Goal: Task Accomplishment & Management: Use online tool/utility

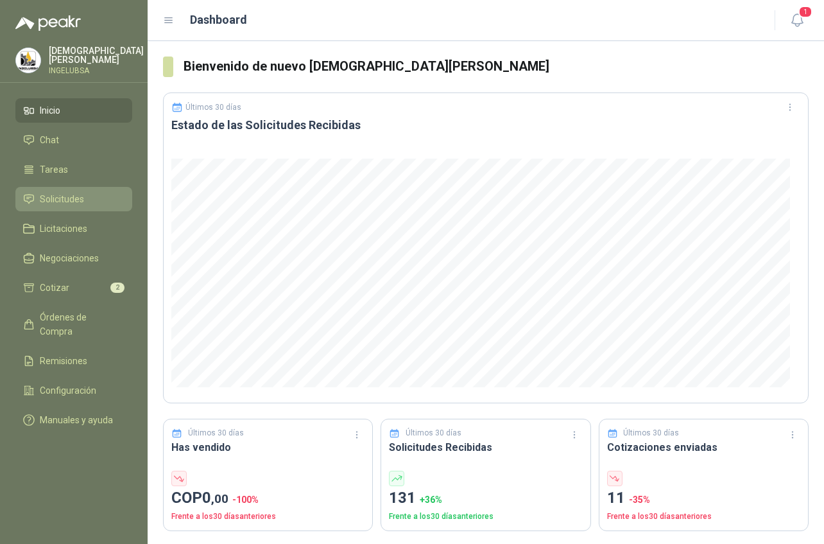
click at [71, 200] on span "Solicitudes" at bounding box center [62, 199] width 44 height 14
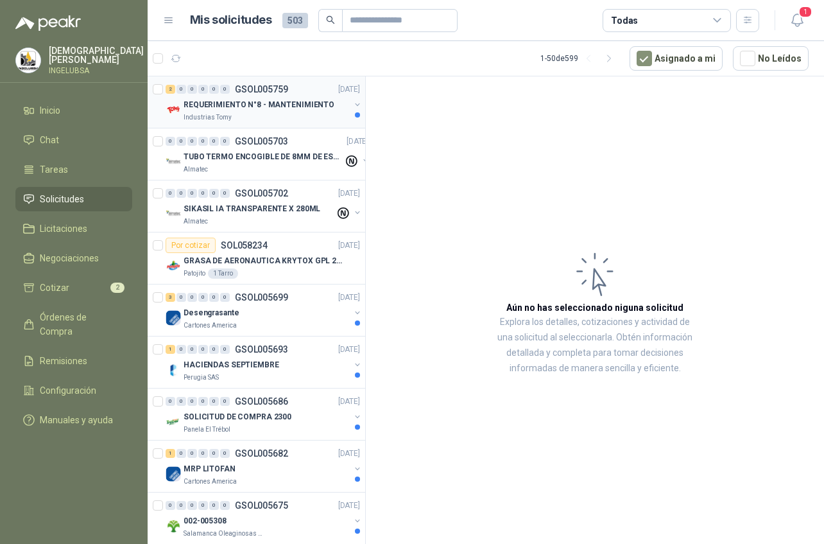
click at [282, 117] on div "Industrias Tomy" at bounding box center [267, 117] width 166 height 10
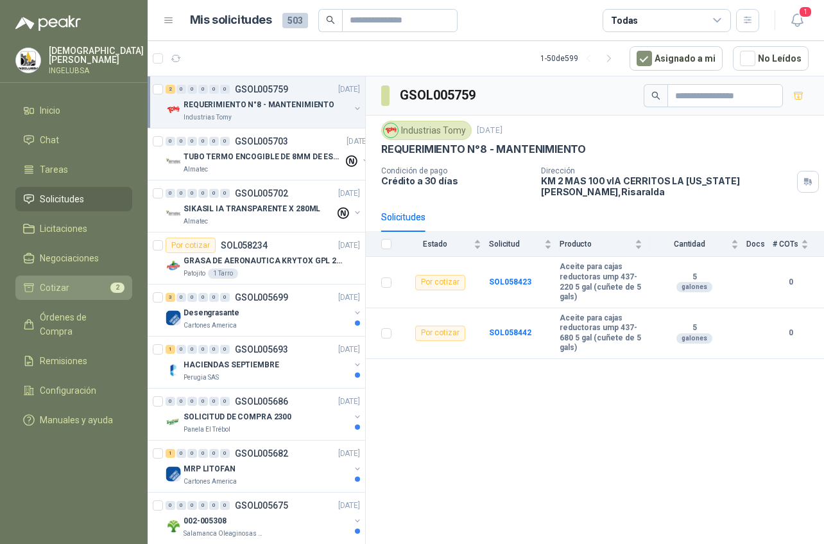
click at [62, 282] on span "Cotizar" at bounding box center [55, 287] width 30 height 14
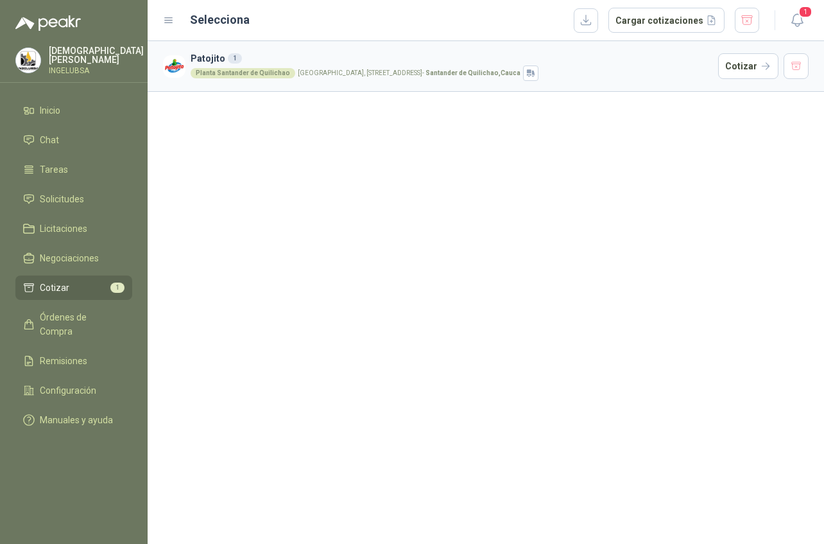
click at [304, 62] on h3 "Patojito 1" at bounding box center [452, 58] width 522 height 14
click at [742, 63] on button "Cotizar" at bounding box center [748, 66] width 60 height 26
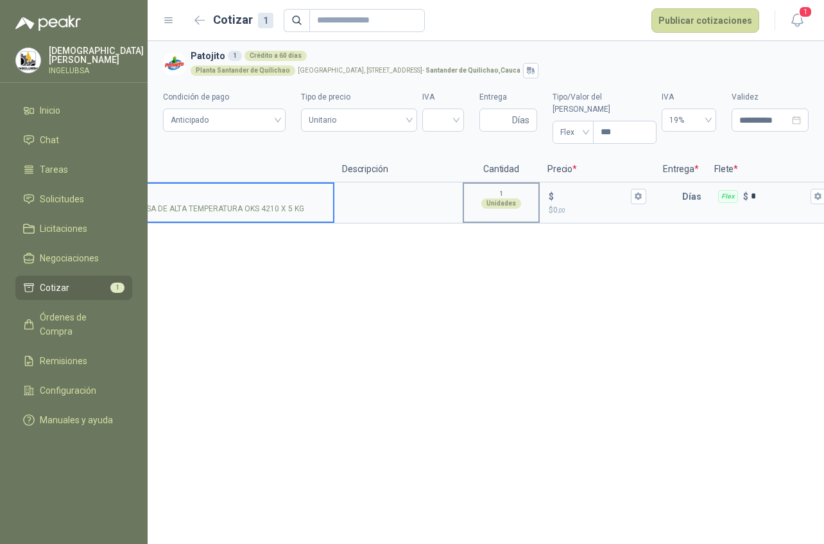
scroll to position [0, 219]
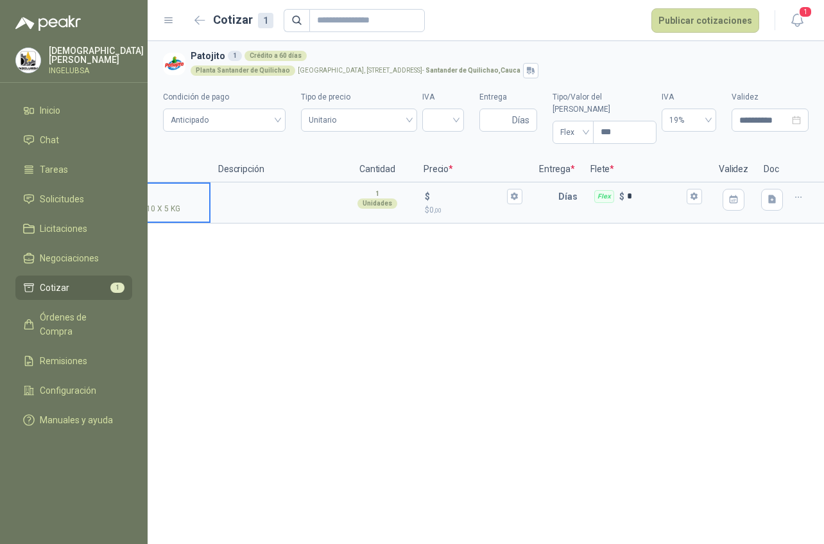
click at [802, 192] on icon "button" at bounding box center [798, 197] width 11 height 11
click at [765, 156] on button "Eliminar cotización" at bounding box center [752, 154] width 97 height 21
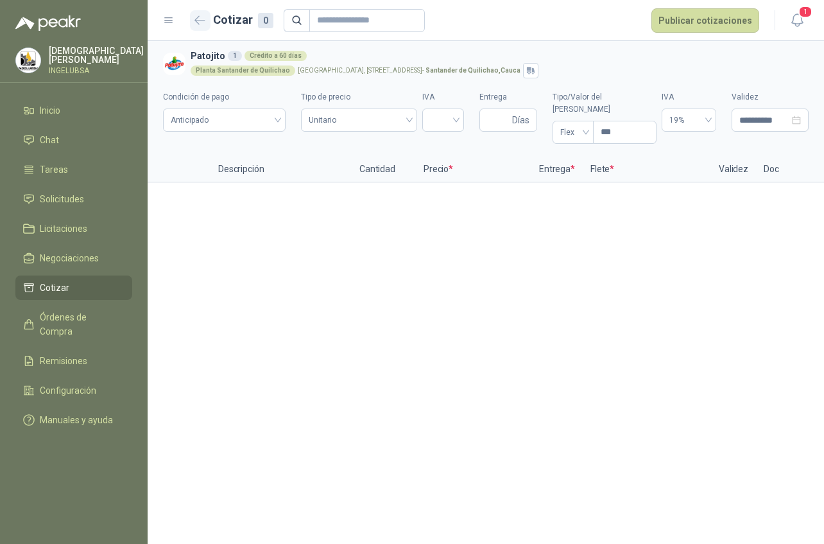
click at [198, 21] on icon "button" at bounding box center [199, 20] width 11 height 10
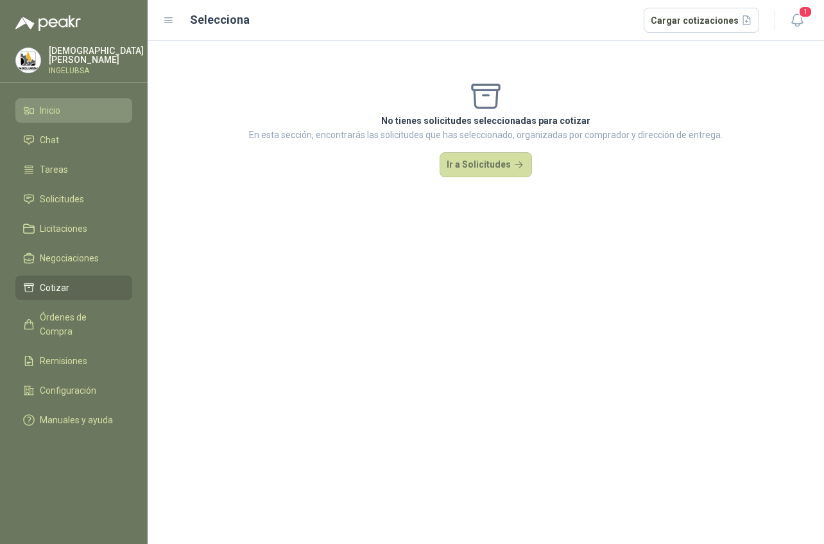
click at [47, 105] on span "Inicio" at bounding box center [50, 110] width 21 height 14
